Goal: Task Accomplishment & Management: Manage account settings

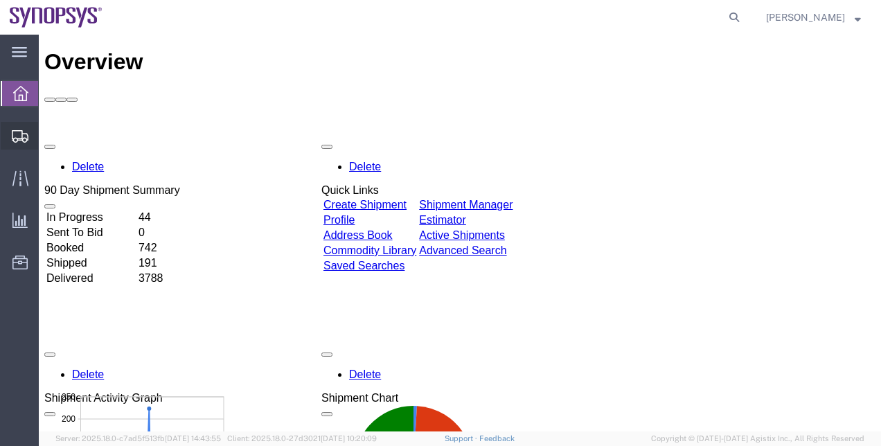
click at [0, 0] on span "Shipment Manager" at bounding box center [0, 0] width 0 height 0
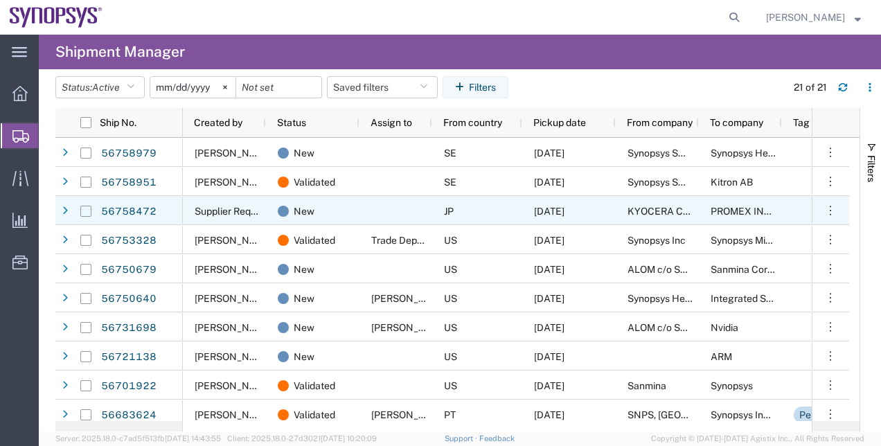
click at [82, 207] on input "Press Space to toggle row selection (unchecked)" at bounding box center [85, 211] width 11 height 11
checkbox input "true"
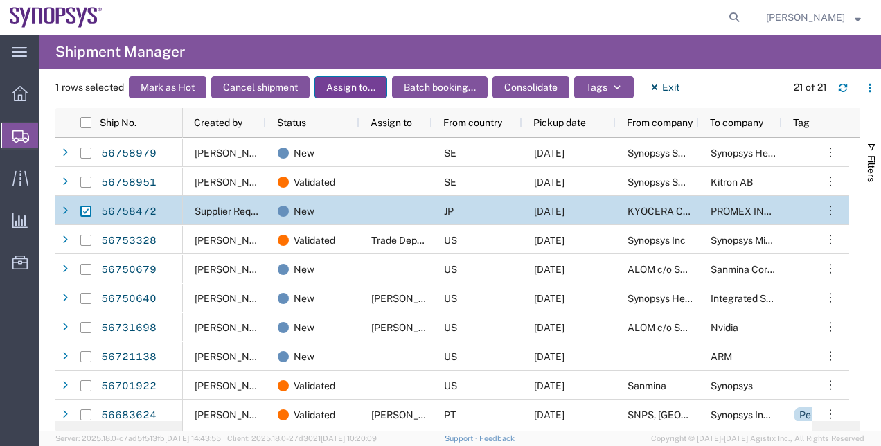
click at [353, 95] on button "Assign to..." at bounding box center [350, 87] width 73 height 22
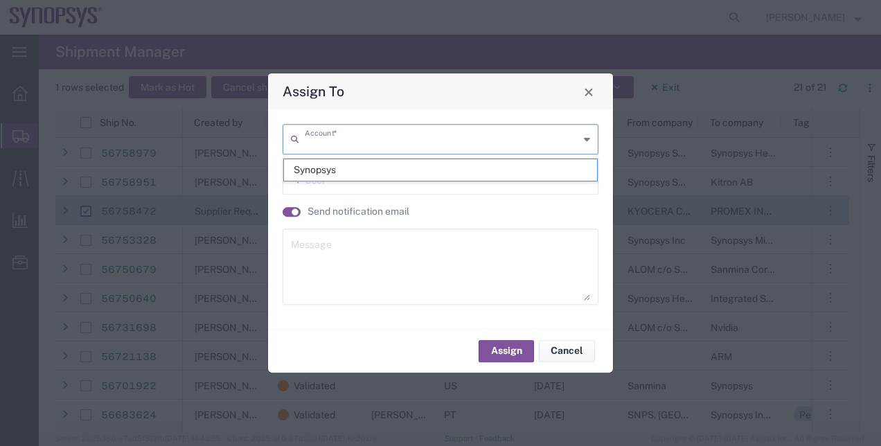
click at [312, 146] on input "text" at bounding box center [442, 138] width 274 height 24
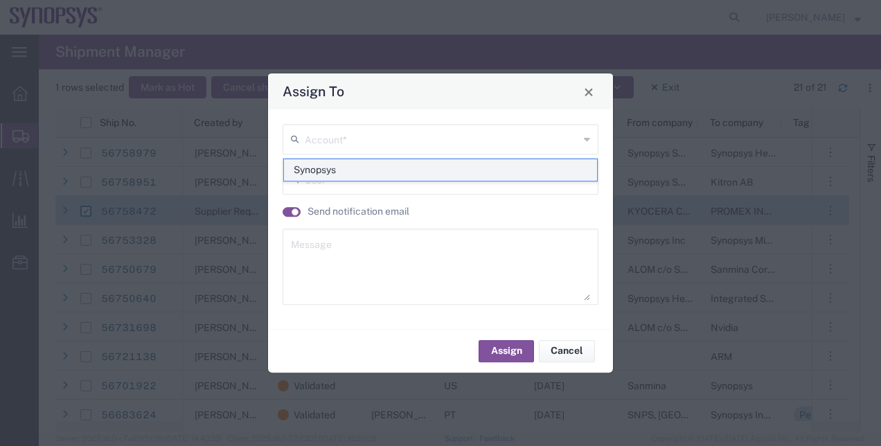
click at [312, 177] on span "Synopsys" at bounding box center [441, 169] width 314 height 21
type input "Synopsys"
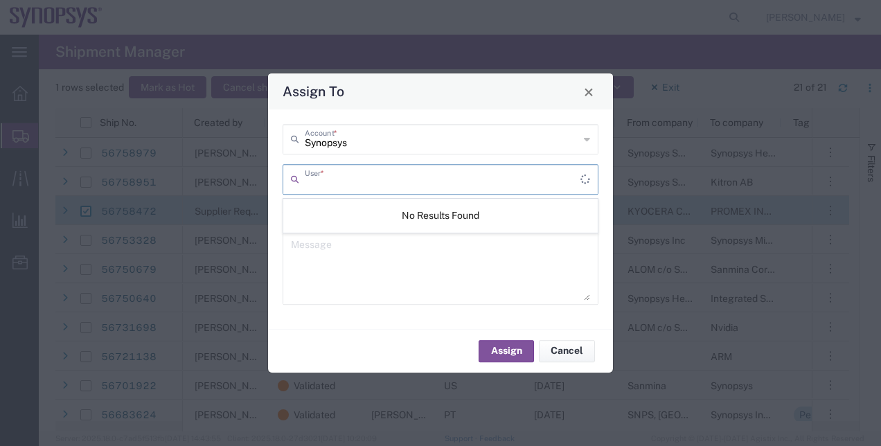
click at [312, 177] on input "text" at bounding box center [443, 178] width 276 height 24
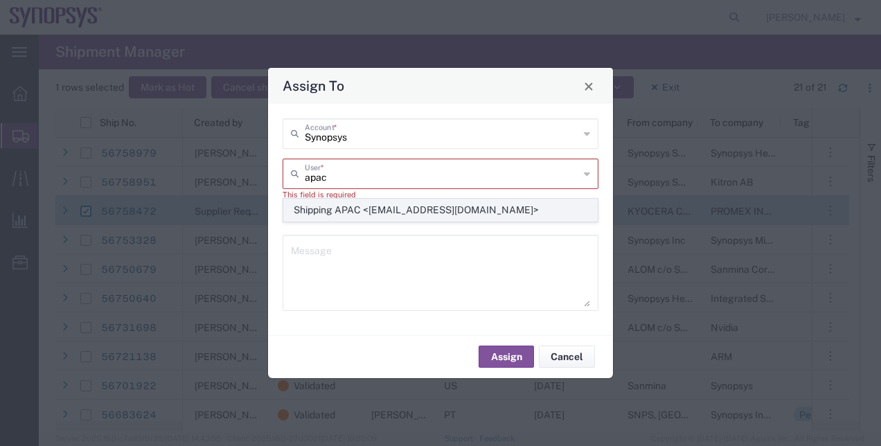
click at [331, 206] on span "Shipping APAC <[EMAIL_ADDRESS][DOMAIN_NAME]>" at bounding box center [441, 209] width 314 height 21
type input "Shipping APAC <[EMAIL_ADDRESS][DOMAIN_NAME]>"
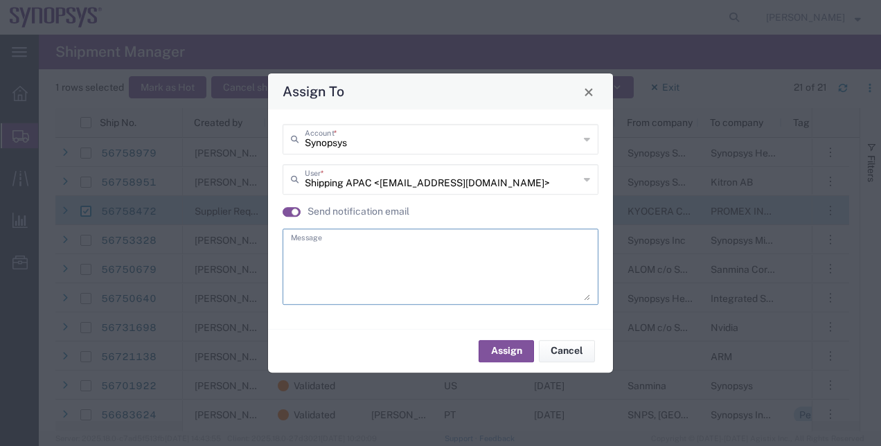
click at [370, 260] on textarea at bounding box center [440, 267] width 299 height 68
type textarea "."
click at [499, 344] on button "Assign" at bounding box center [506, 351] width 55 height 22
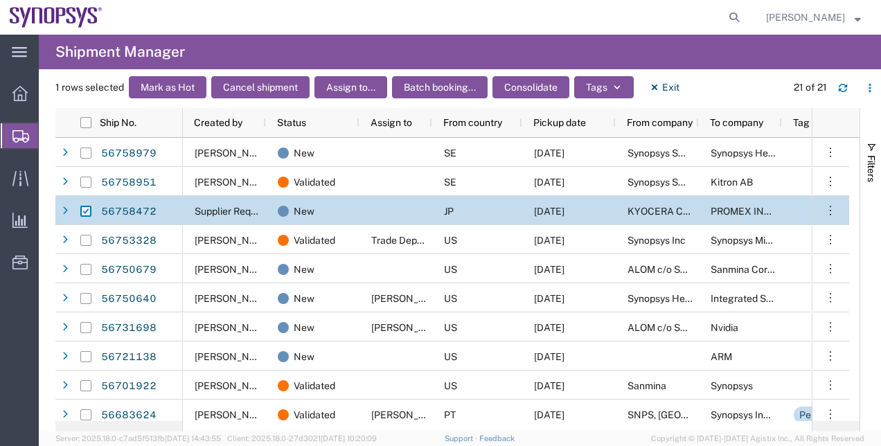
click at [85, 210] on input "Press Space to toggle row selection (checked)" at bounding box center [85, 211] width 11 height 11
checkbox input "false"
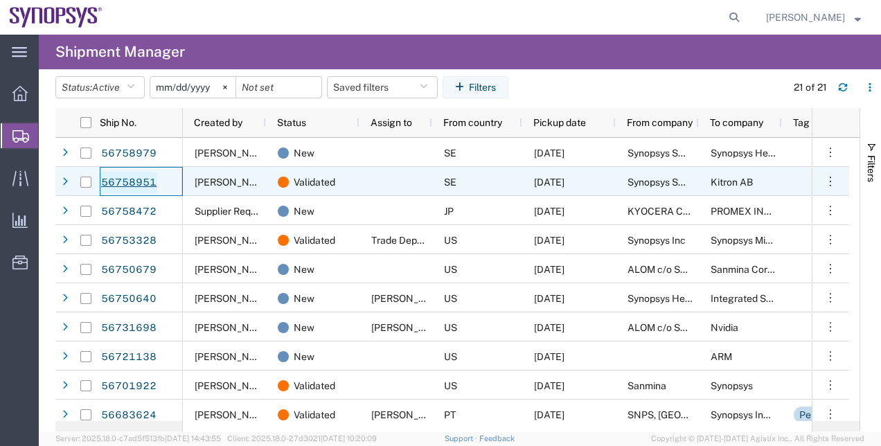
click at [125, 184] on link "56758951" at bounding box center [128, 183] width 57 height 22
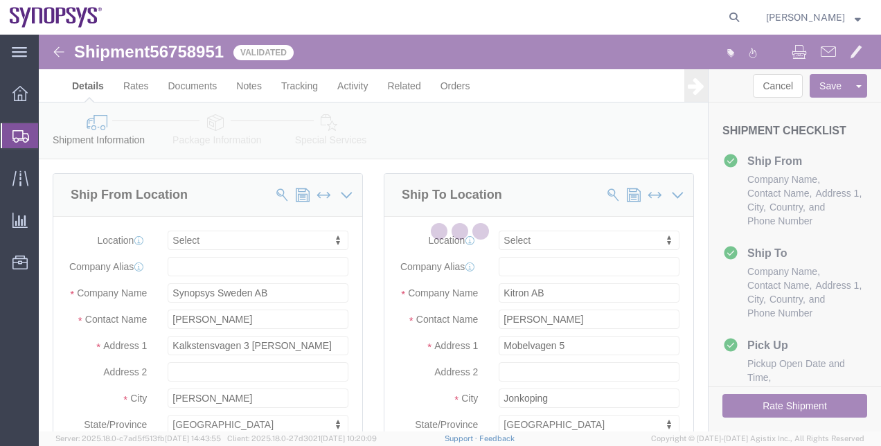
select select
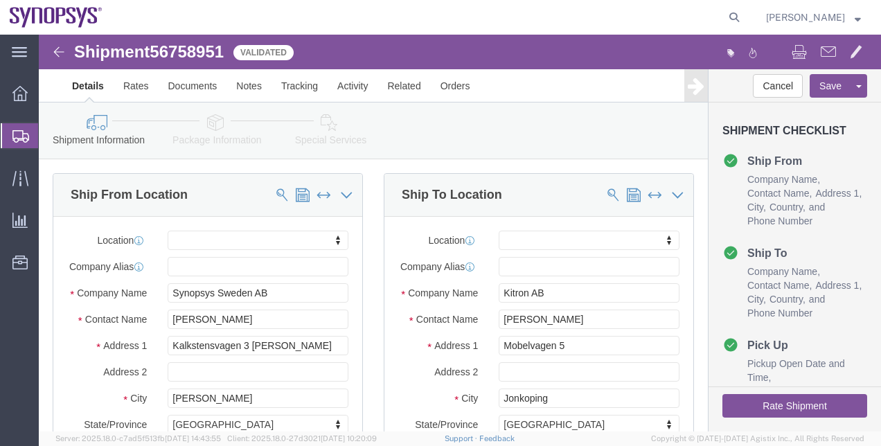
click link "Package Information"
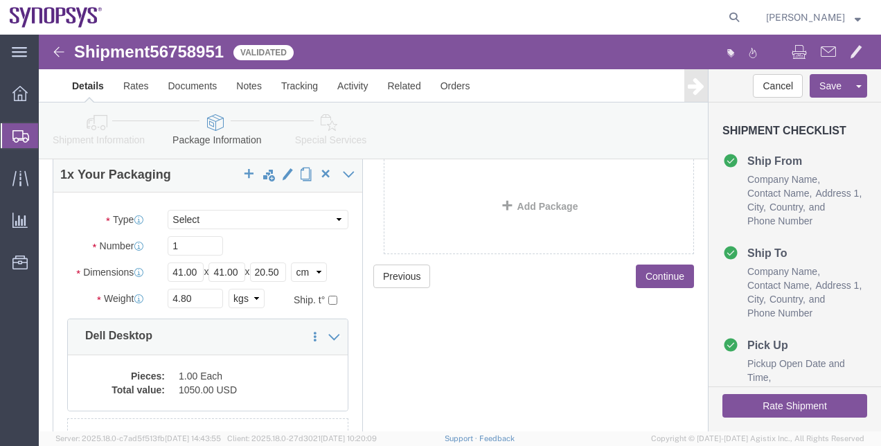
scroll to position [87, 0]
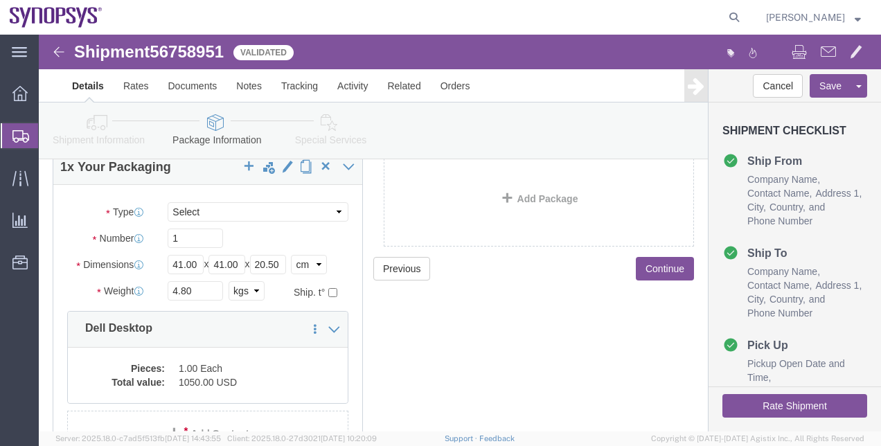
click icon
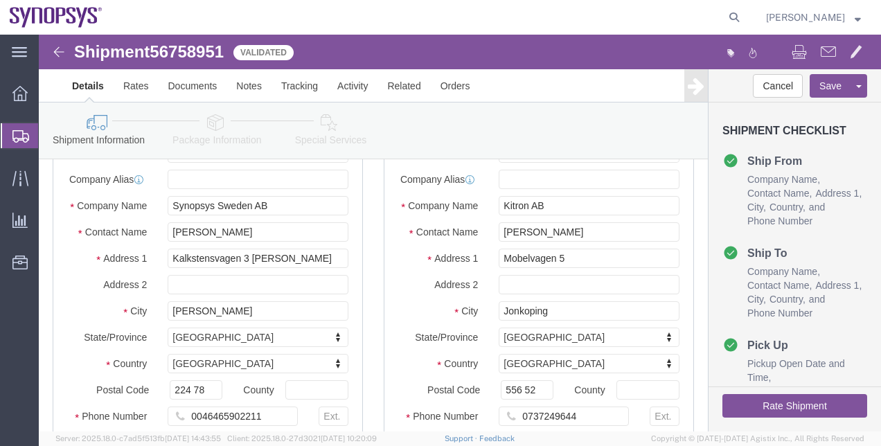
click link "Package Information"
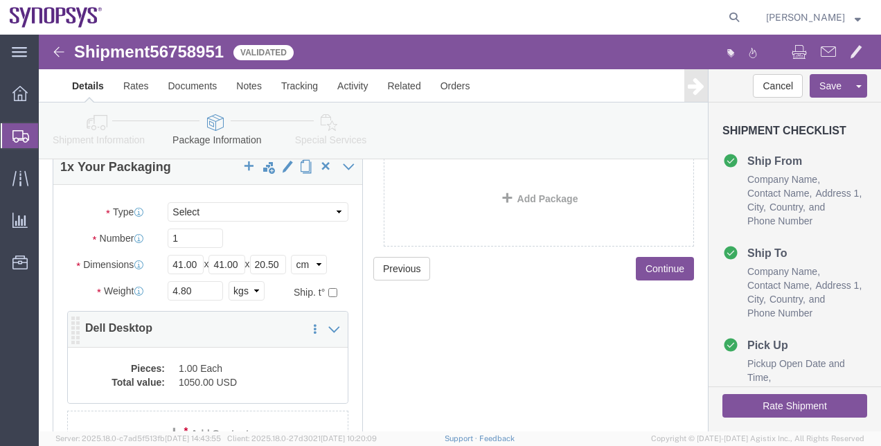
click dd "1.00 Each"
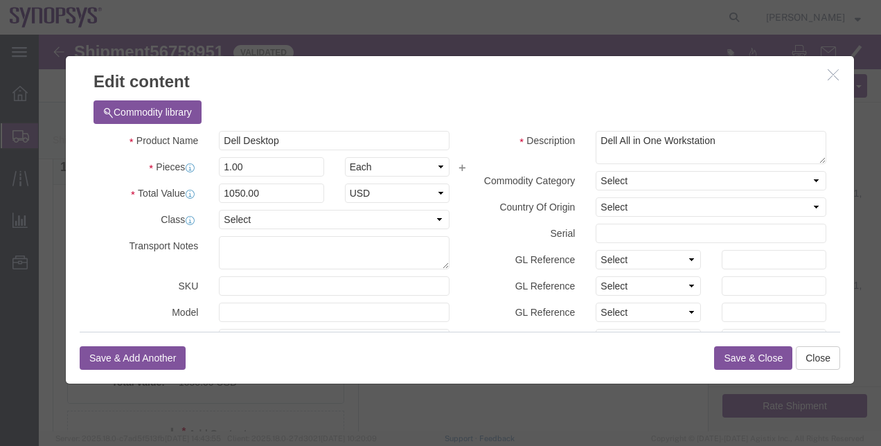
drag, startPoint x: 812, startPoint y: 138, endPoint x: 814, endPoint y: 230, distance: 92.2
click div "Edit content Commodity library Product Name Dell Desktop Pieces 1.00 Select Bag…"
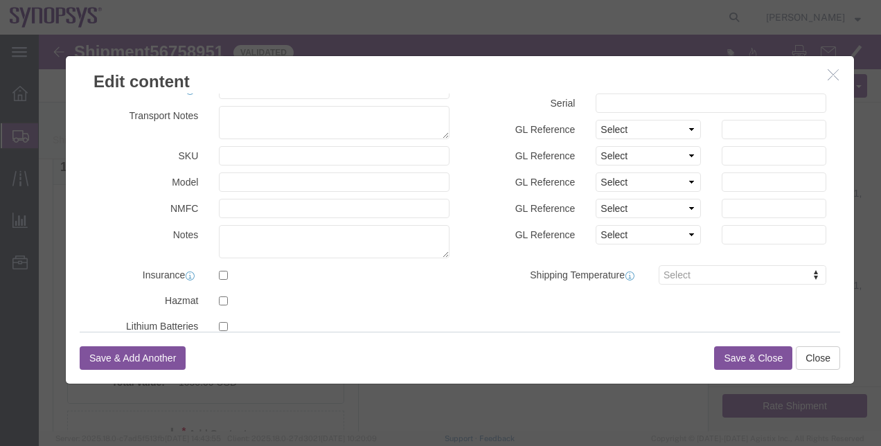
scroll to position [132, 0]
click icon "button"
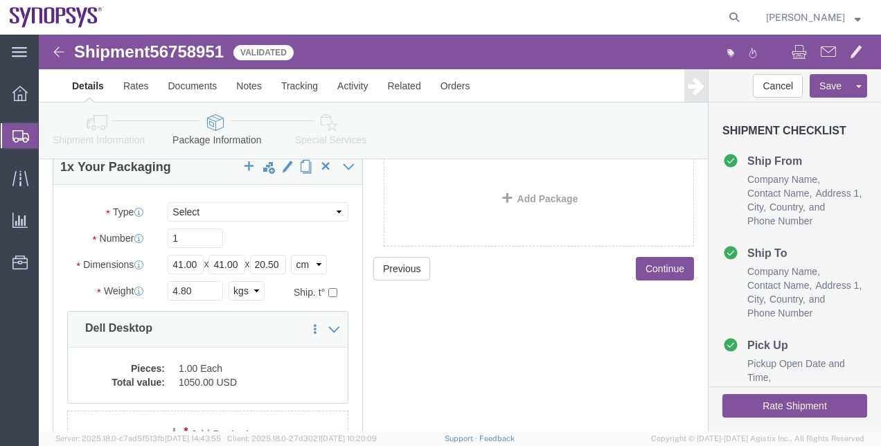
click icon
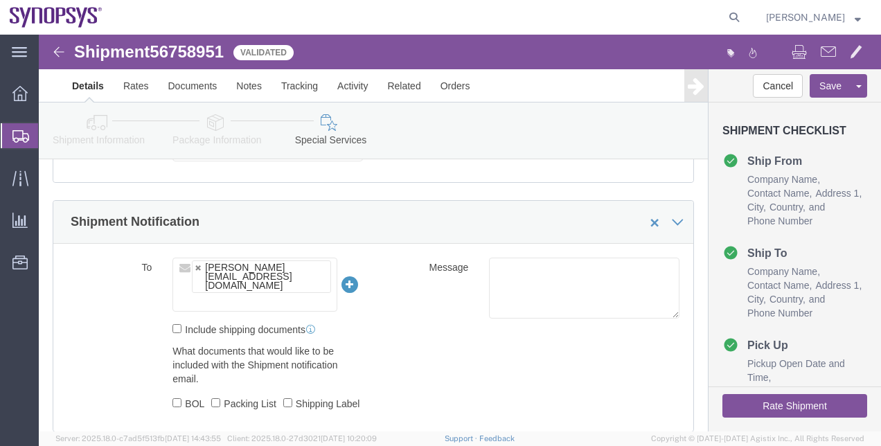
scroll to position [848, 0]
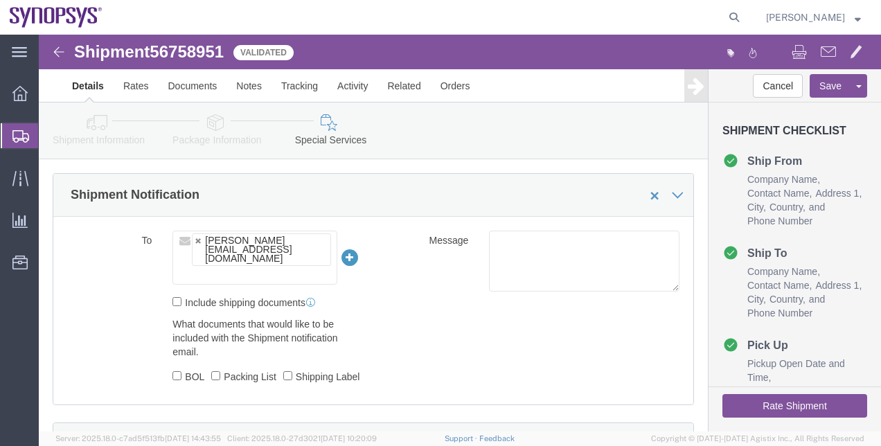
click button "Rate Shipment"
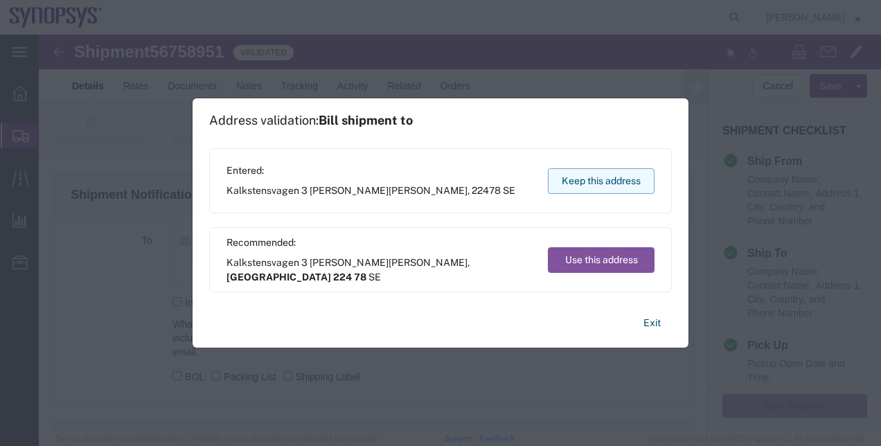
click at [588, 178] on button "Keep this address" at bounding box center [601, 181] width 107 height 26
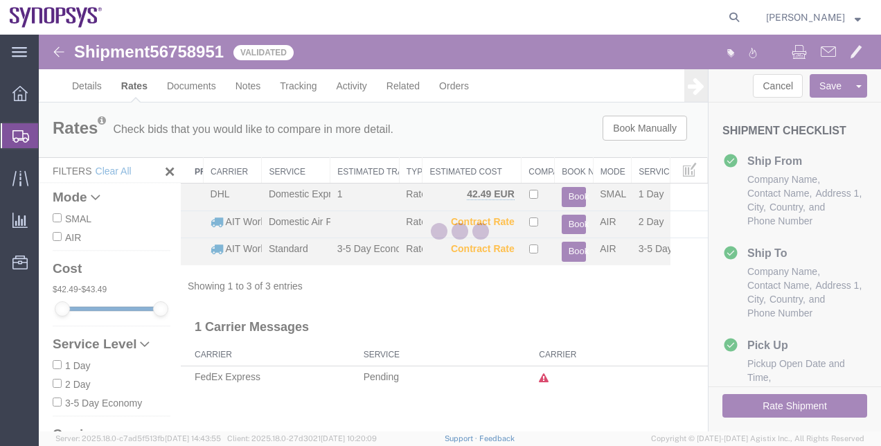
scroll to position [0, 0]
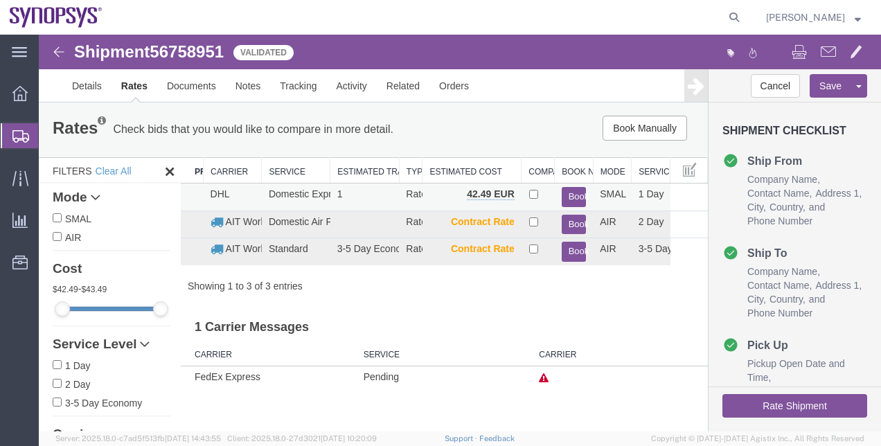
click at [573, 199] on button "Book" at bounding box center [574, 197] width 25 height 20
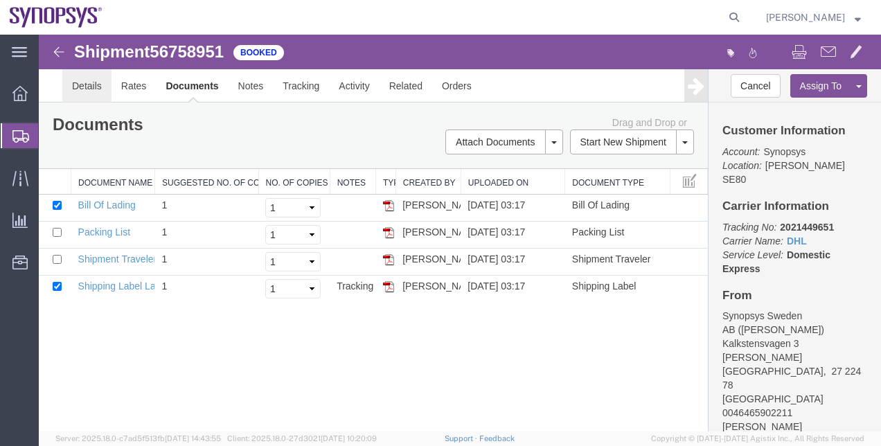
click at [98, 91] on link "Details" at bounding box center [86, 85] width 49 height 33
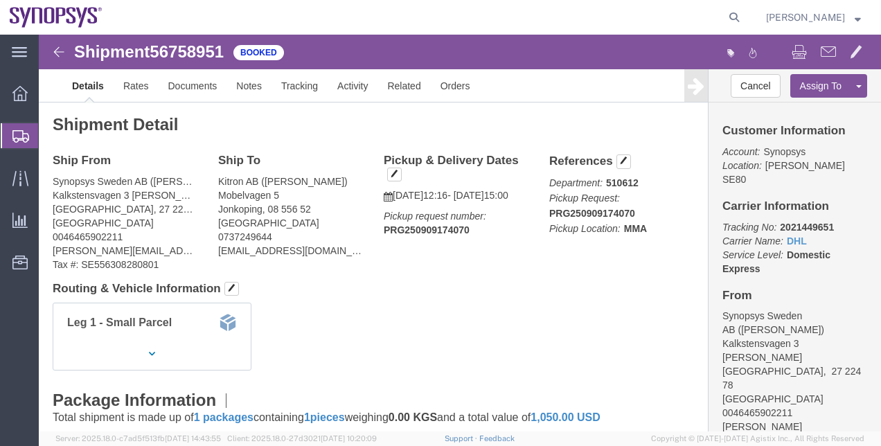
click at [0, 0] on span "Shipment Manager" at bounding box center [0, 0] width 0 height 0
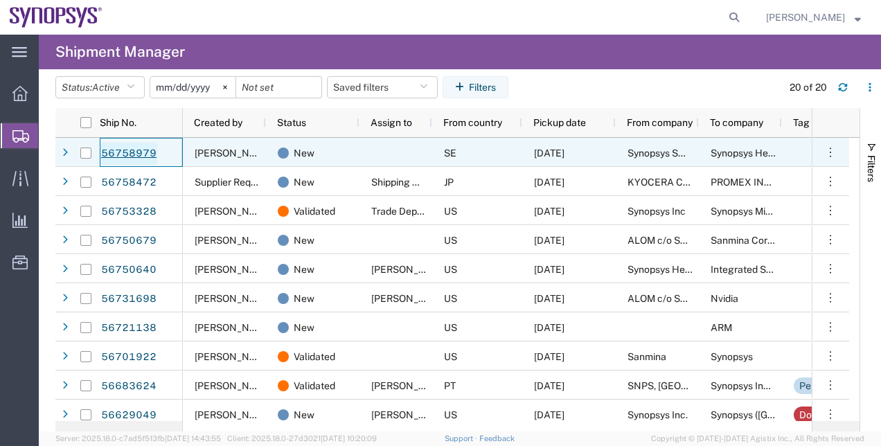
click at [127, 155] on link "56758979" at bounding box center [128, 154] width 57 height 22
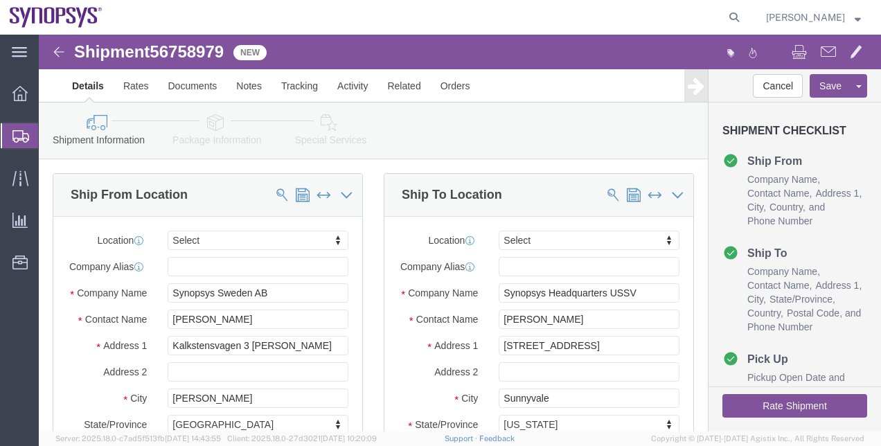
select select
drag, startPoint x: 598, startPoint y: 271, endPoint x: 504, endPoint y: 256, distance: 95.4
click div "Location My Profile Location [GEOGRAPHIC_DATA] DE04 Agrate Brianza IT01 [GEOGRA…"
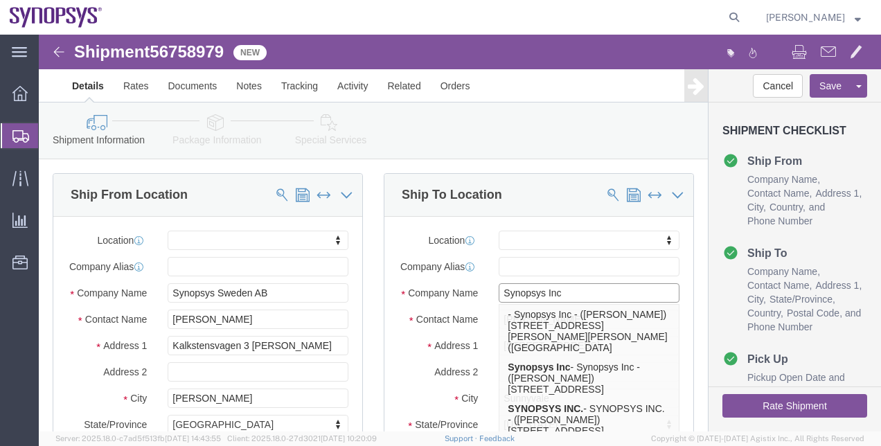
type input "Synopsys Inc"
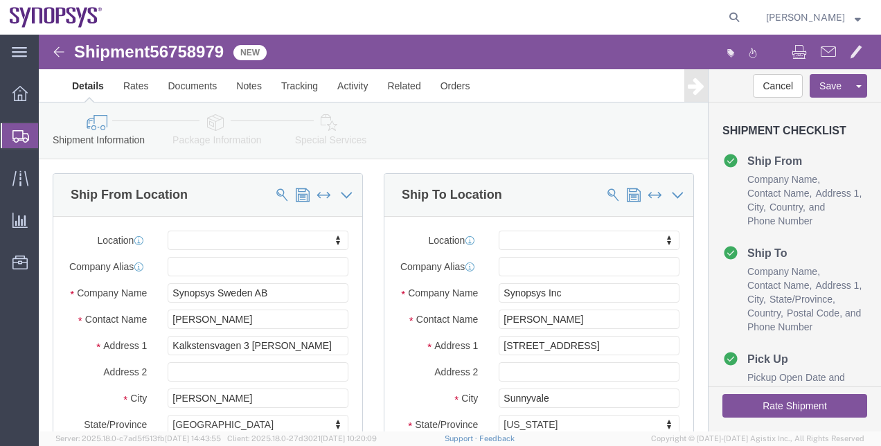
click icon
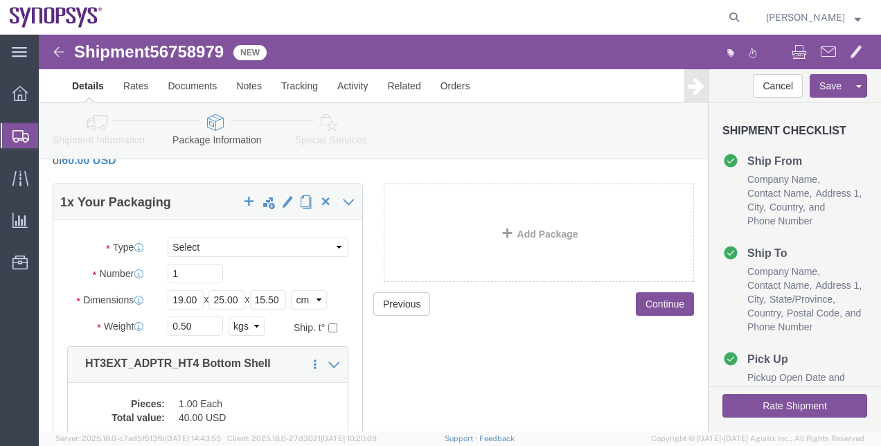
scroll to position [114, 0]
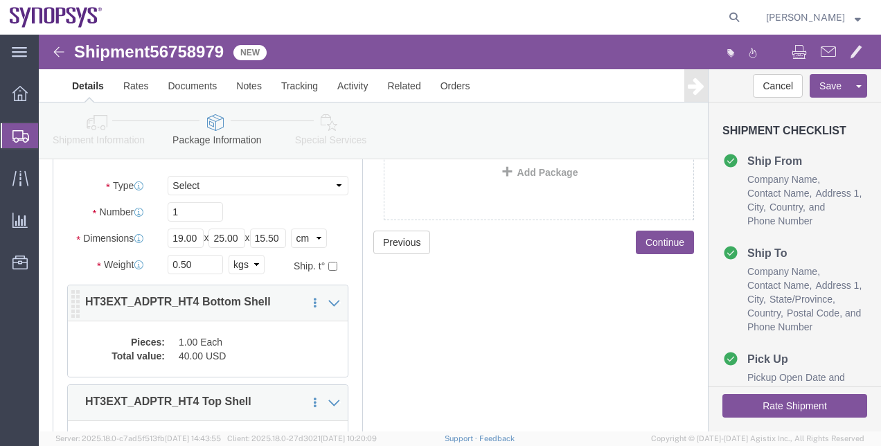
click dd "40.00 USD"
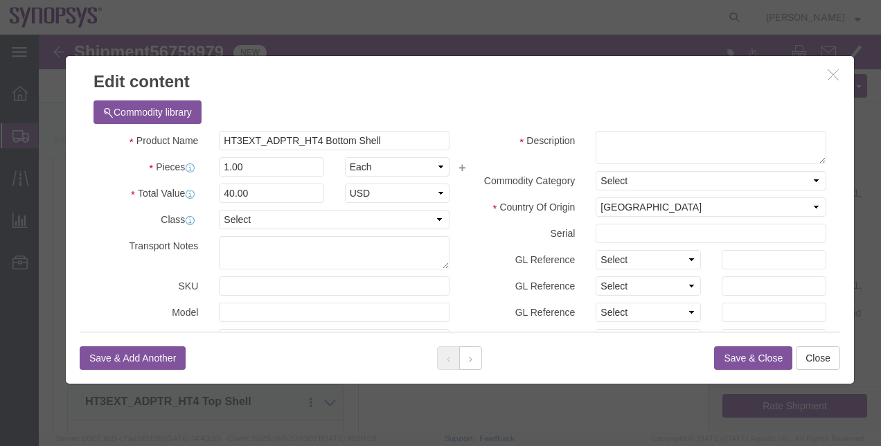
click icon "button"
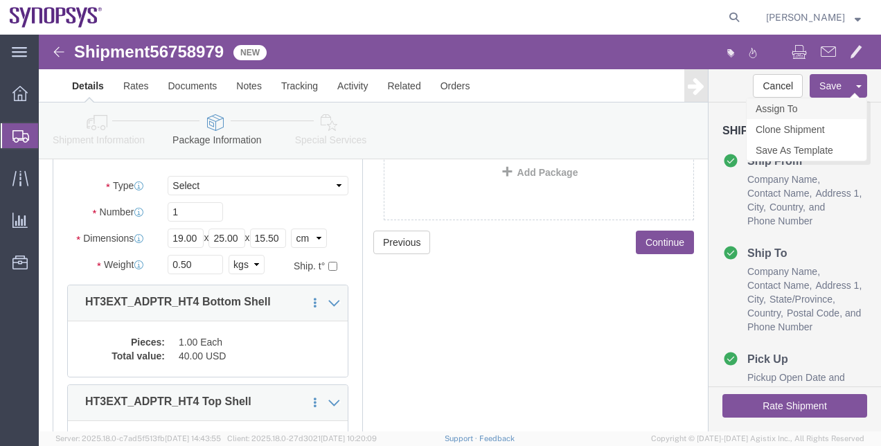
click link "Assign To"
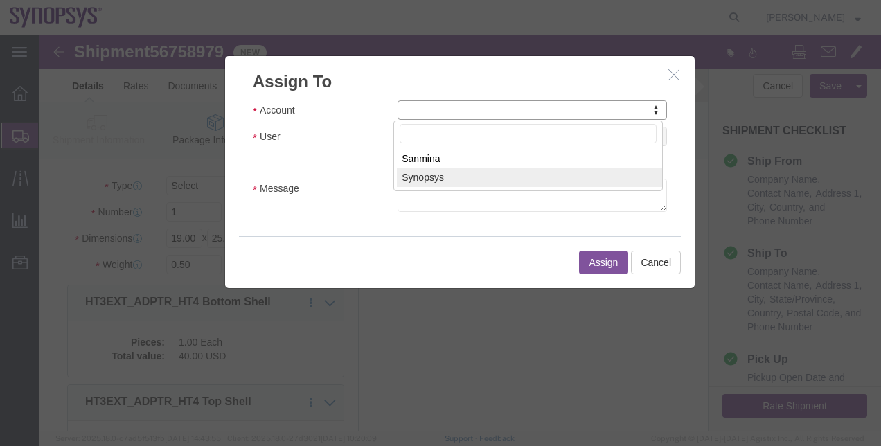
select select "117156"
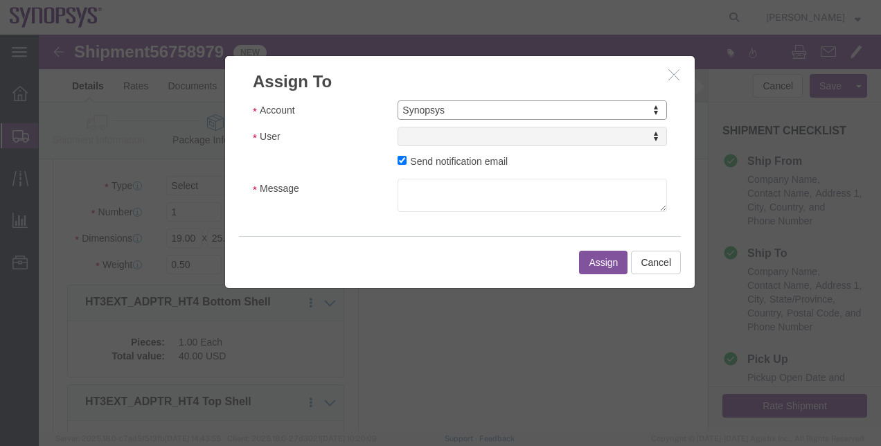
select select
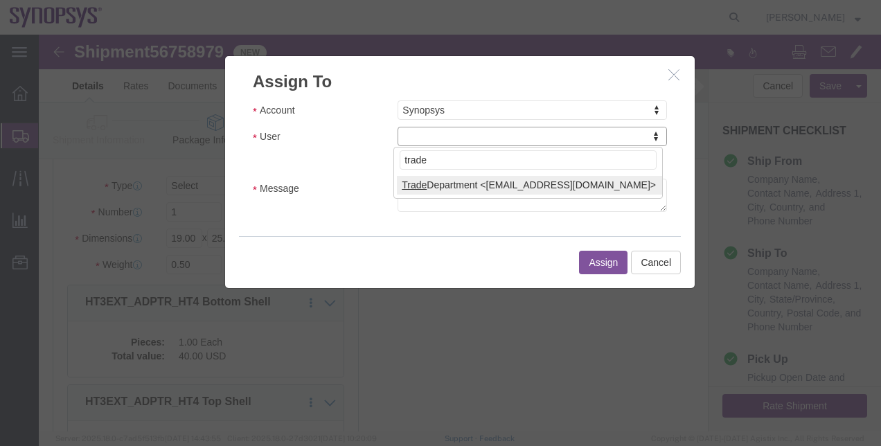
type input "trade"
select select "112062"
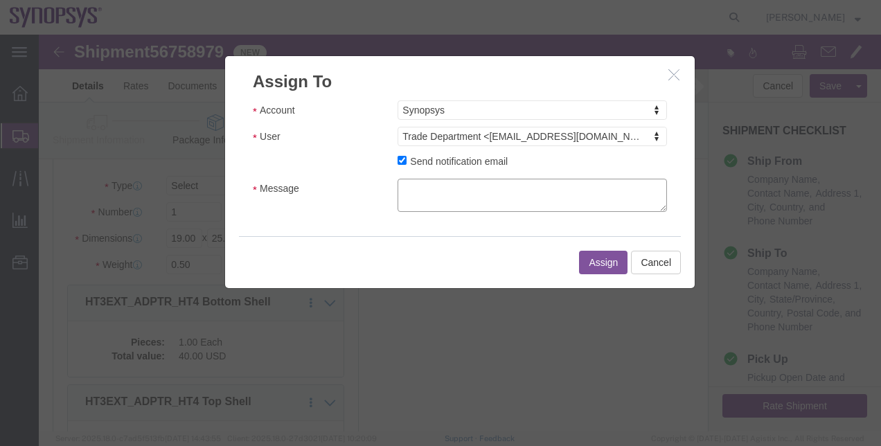
click textarea "Message"
type textarea "."
click button "Assign"
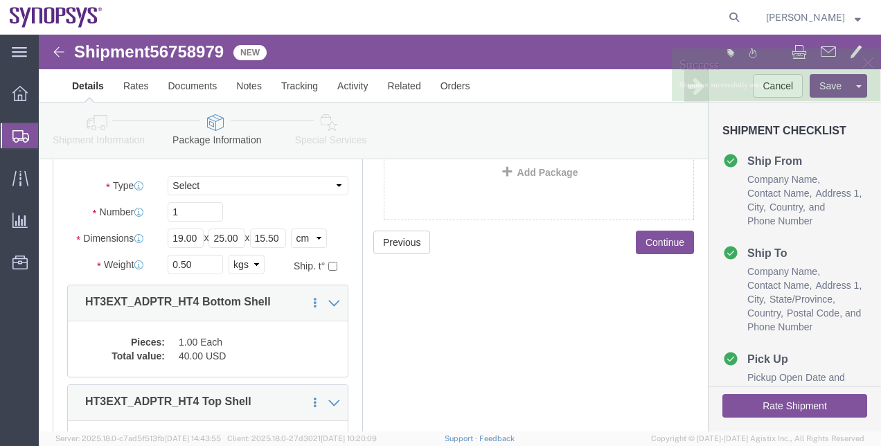
click at [0, 0] on span "Shipment Manager" at bounding box center [0, 0] width 0 height 0
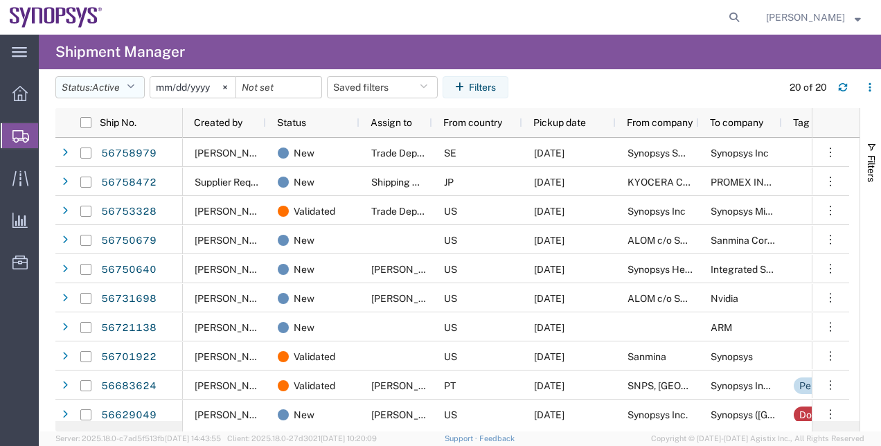
click at [130, 84] on icon "button" at bounding box center [131, 87] width 8 height 10
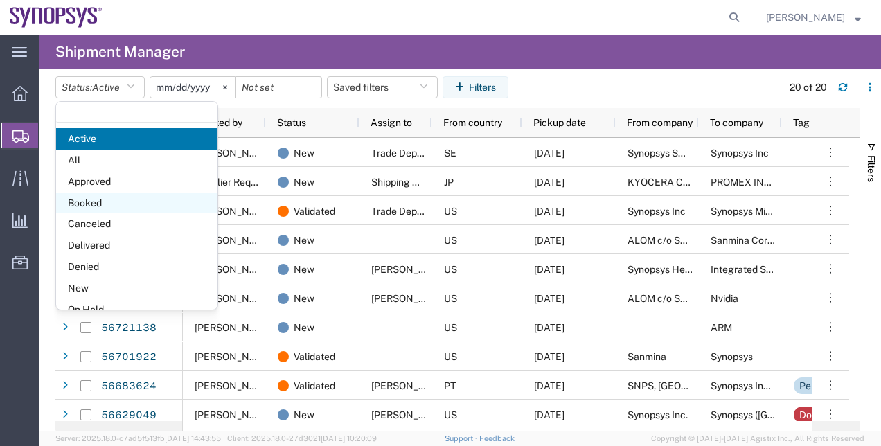
click at [148, 195] on span "Booked" at bounding box center [136, 203] width 161 height 21
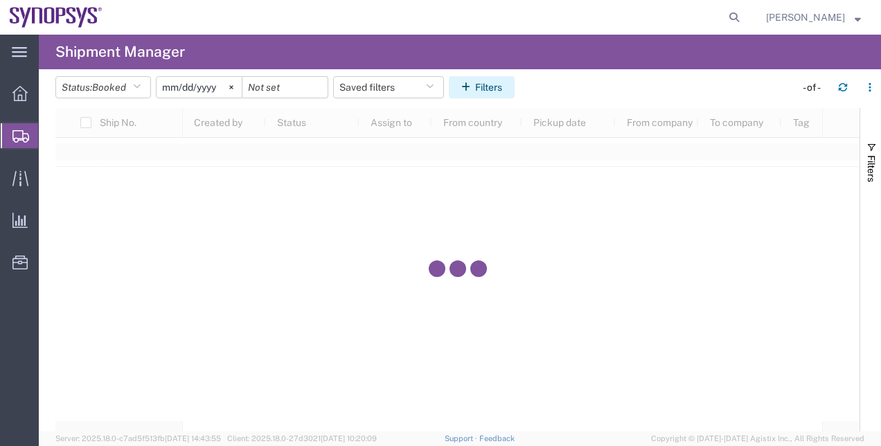
click at [486, 94] on button "Filters" at bounding box center [482, 87] width 66 height 22
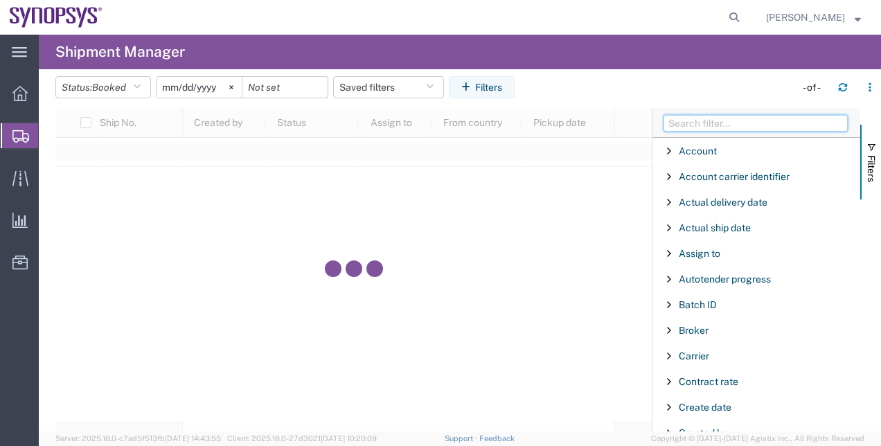
click at [758, 116] on input "Filter Columns Input" at bounding box center [755, 123] width 184 height 17
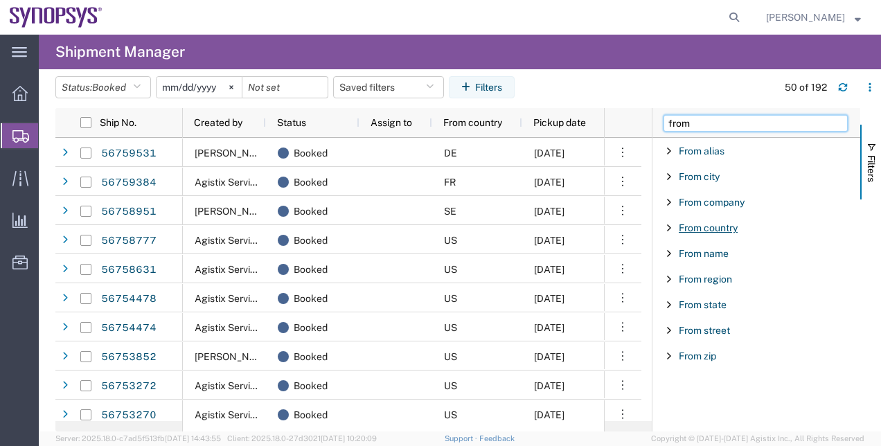
type input "from"
click at [720, 226] on span "From country" at bounding box center [708, 227] width 59 height 11
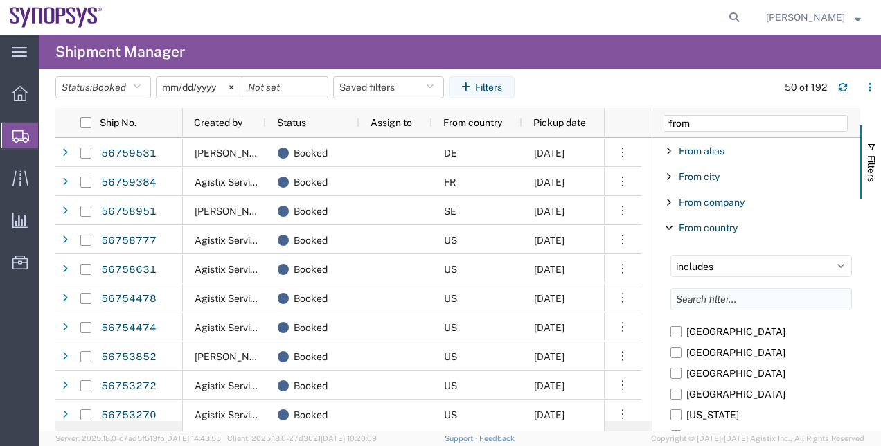
click at [714, 293] on input "Filter List 9 Filters" at bounding box center [760, 299] width 181 height 22
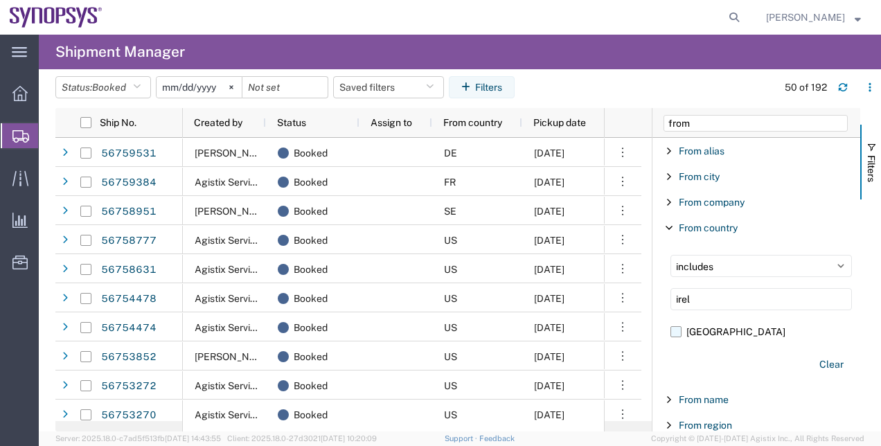
type input "irel"
click at [679, 330] on label "[GEOGRAPHIC_DATA]" at bounding box center [760, 331] width 181 height 21
click at [0, 0] on input "[GEOGRAPHIC_DATA]" at bounding box center [0, 0] width 0 height 0
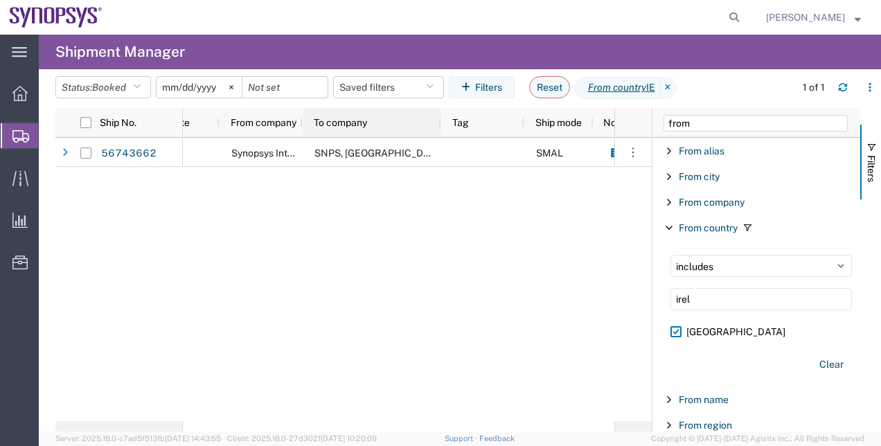
drag, startPoint x: 382, startPoint y: 118, endPoint x: 438, endPoint y: 127, distance: 56.1
click at [438, 127] on div at bounding box center [441, 122] width 6 height 29
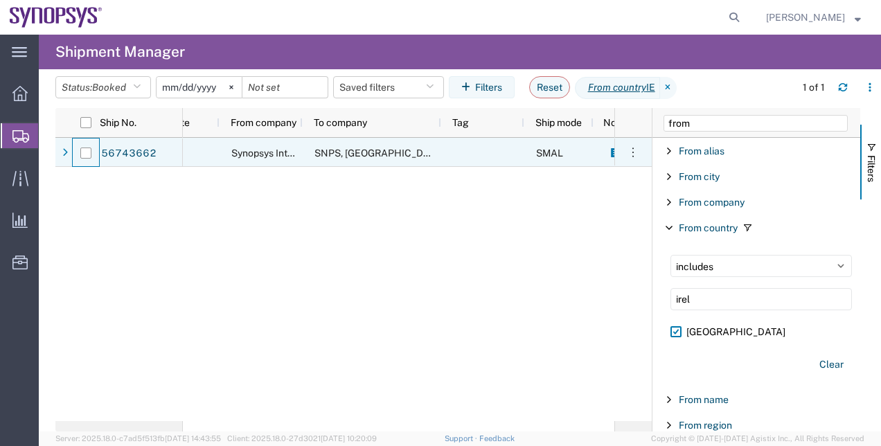
click at [73, 155] on div at bounding box center [86, 153] width 26 height 29
click at [61, 153] on icon at bounding box center [65, 153] width 8 height 10
click at [61, 153] on div at bounding box center [65, 153] width 14 height 22
